Goal: Find specific page/section: Find specific page/section

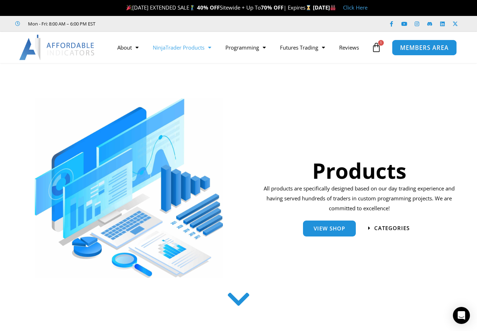
click at [409, 54] on link "MEMBERS AREA" at bounding box center [424, 47] width 65 height 16
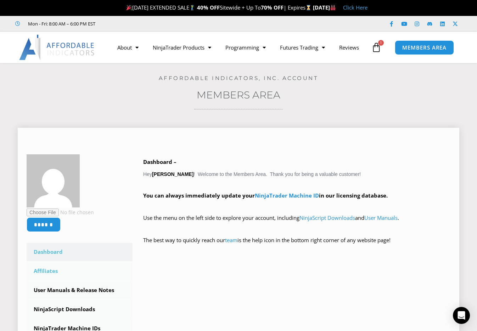
click at [48, 270] on link "Affiliates" at bounding box center [80, 271] width 106 height 18
